Goal: Task Accomplishment & Management: Complete application form

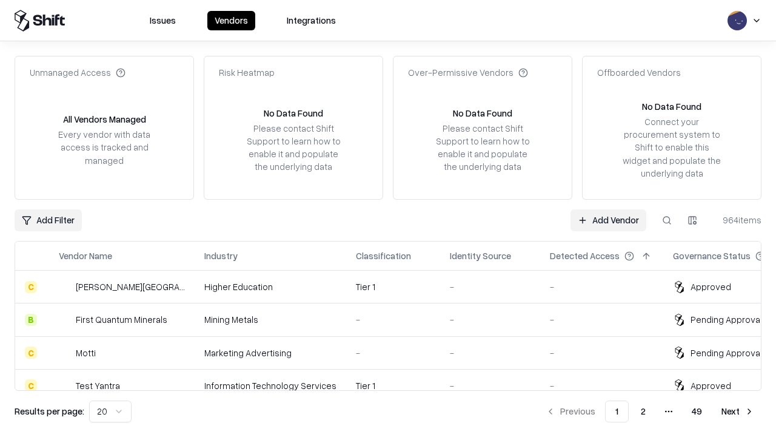
click at [608, 220] on link "Add Vendor" at bounding box center [609, 220] width 76 height 22
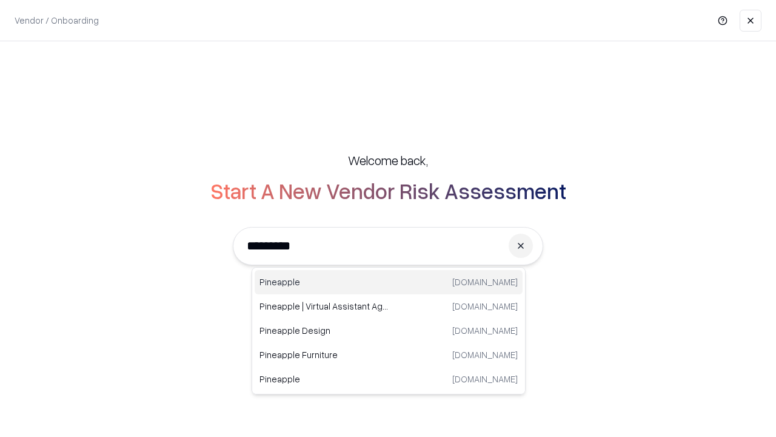
click at [389, 282] on div "Pineapple [DOMAIN_NAME]" at bounding box center [389, 282] width 268 height 24
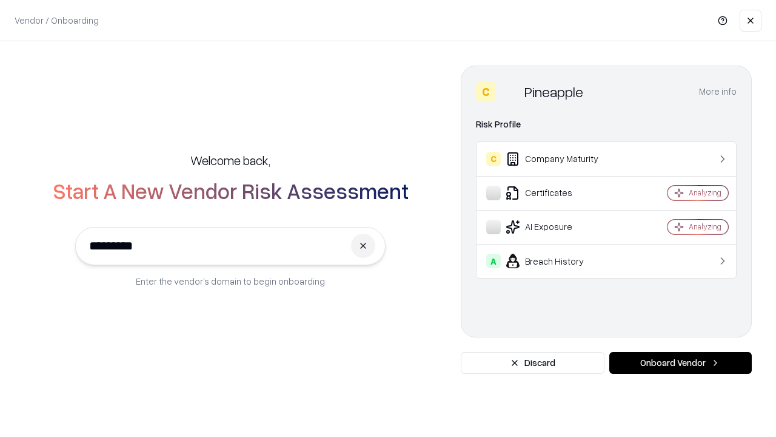
type input "*********"
click at [680, 363] on button "Onboard Vendor" at bounding box center [681, 363] width 143 height 22
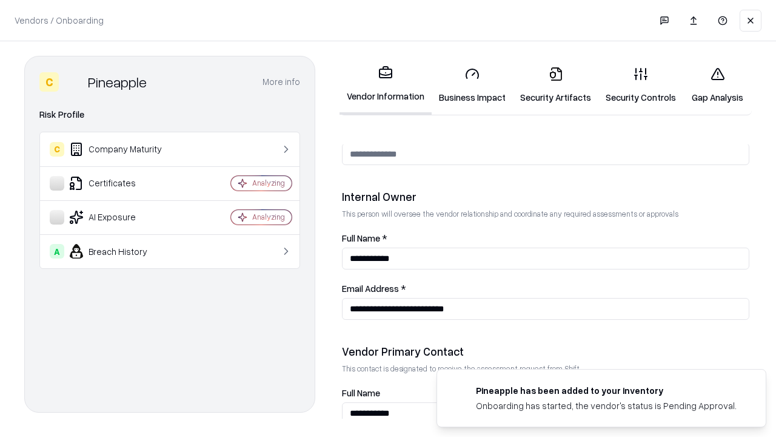
scroll to position [628, 0]
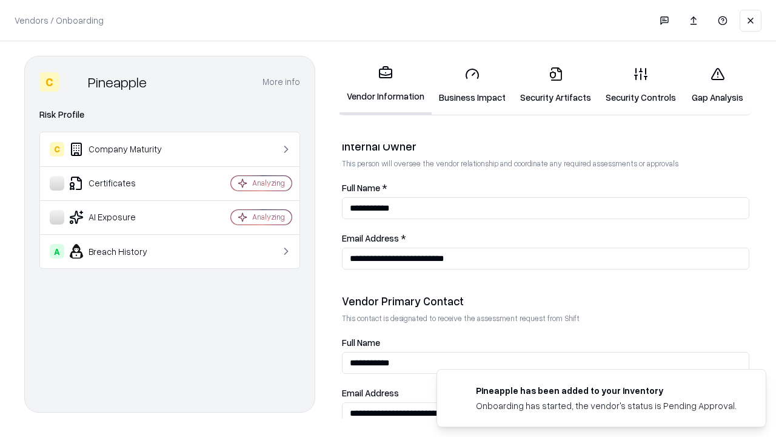
click at [472, 85] on link "Business Impact" at bounding box center [472, 85] width 81 height 56
click at [556, 85] on link "Security Artifacts" at bounding box center [556, 85] width 86 height 56
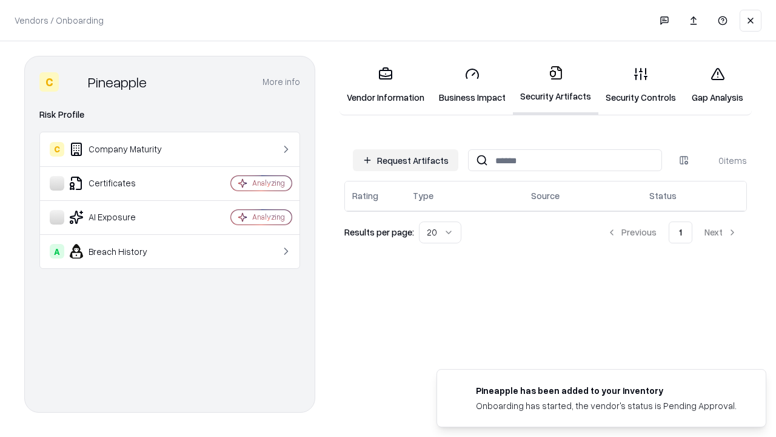
click at [406, 160] on button "Request Artifacts" at bounding box center [406, 160] width 106 height 22
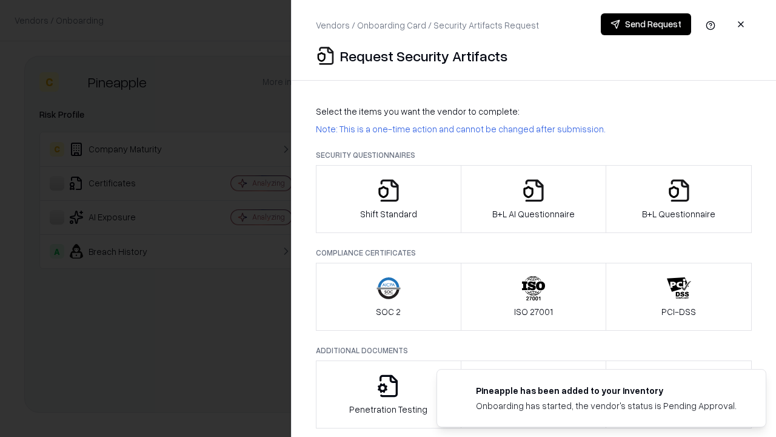
click at [388, 199] on icon "button" at bounding box center [389, 190] width 24 height 24
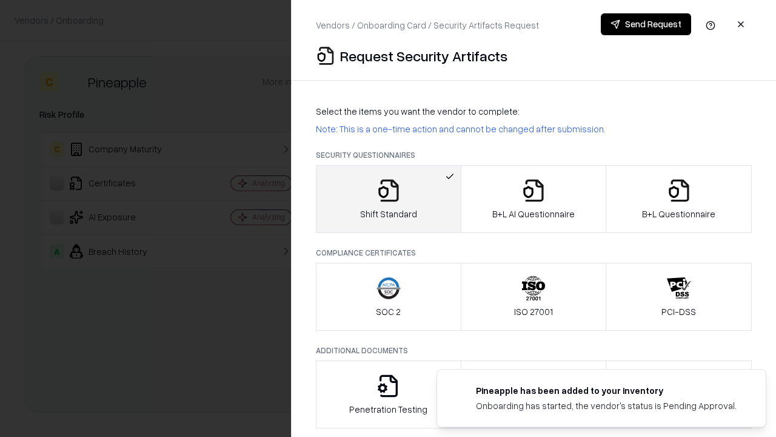
click at [646, 24] on button "Send Request" at bounding box center [646, 24] width 90 height 22
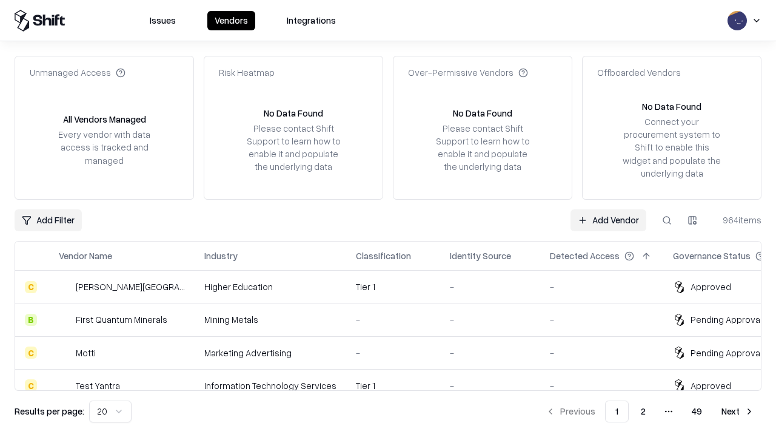
click at [608, 220] on link "Add Vendor" at bounding box center [609, 220] width 76 height 22
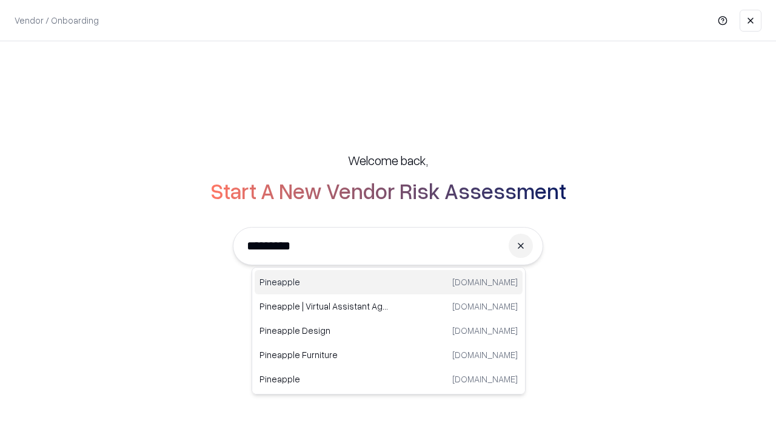
click at [389, 282] on div "Pineapple [DOMAIN_NAME]" at bounding box center [389, 282] width 268 height 24
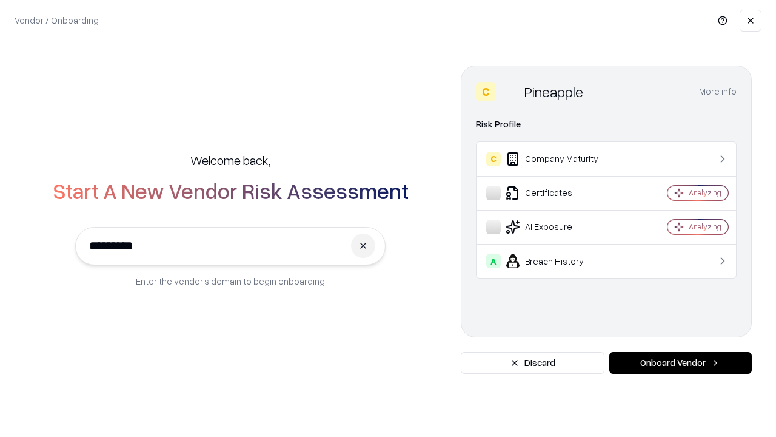
type input "*********"
click at [680, 363] on button "Onboard Vendor" at bounding box center [681, 363] width 143 height 22
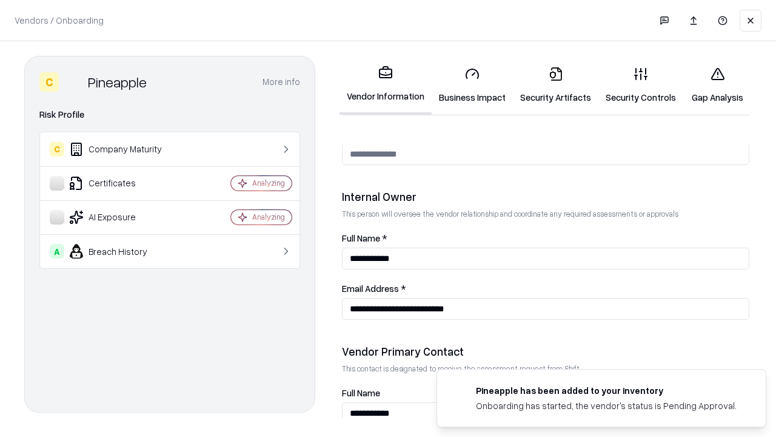
scroll to position [628, 0]
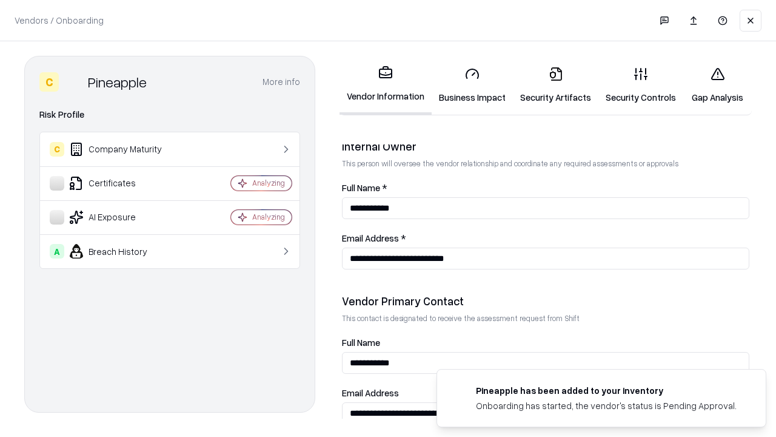
click at [717, 85] on link "Gap Analysis" at bounding box center [718, 85] width 69 height 56
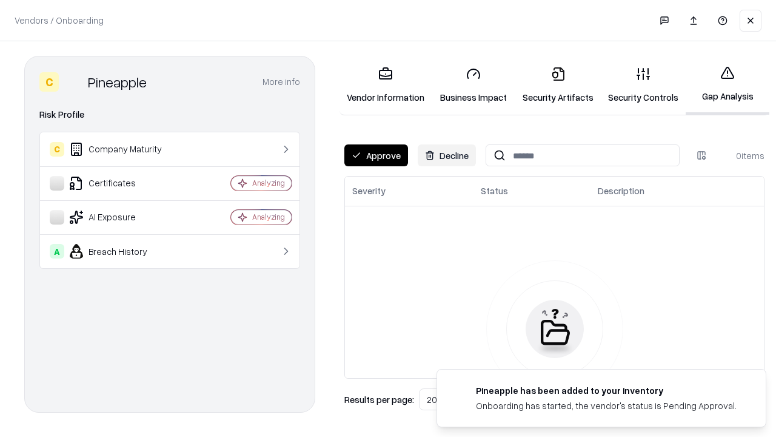
click at [376, 155] on button "Approve" at bounding box center [376, 155] width 64 height 22
